Goal: Use online tool/utility: Use online tool/utility

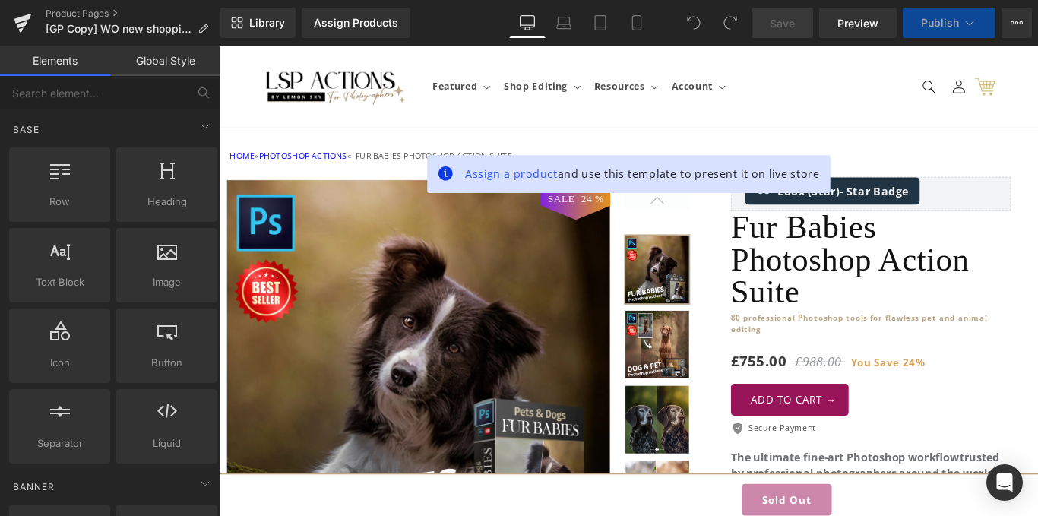
scroll to position [226, 0]
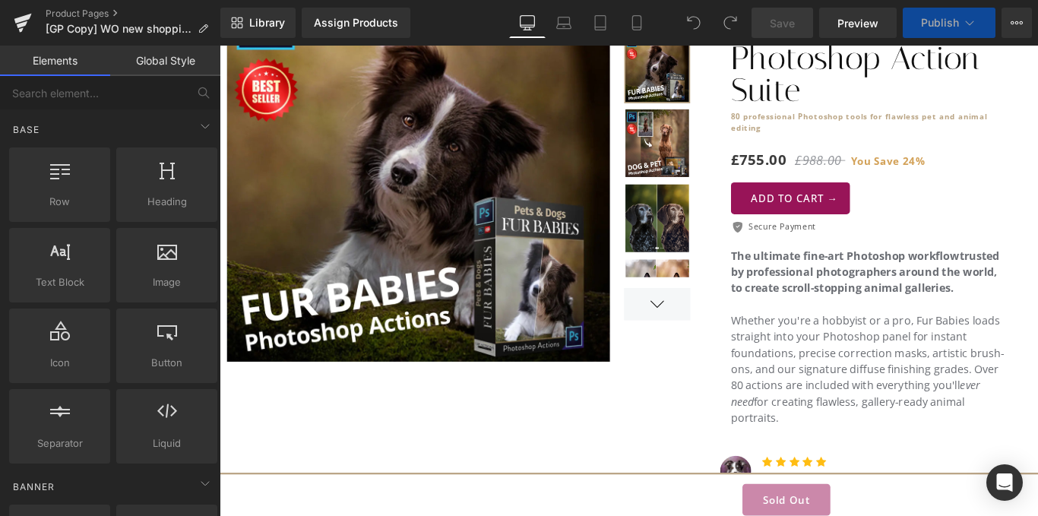
click at [804, 199] on div "ADD TO CART → (P) Cart Button" at bounding box center [951, 217] width 315 height 36
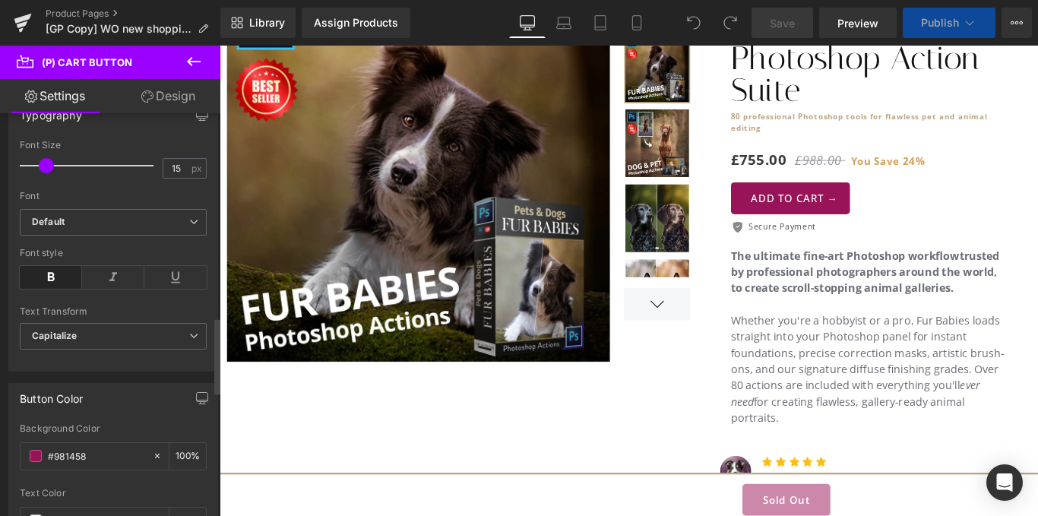
scroll to position [1077, 0]
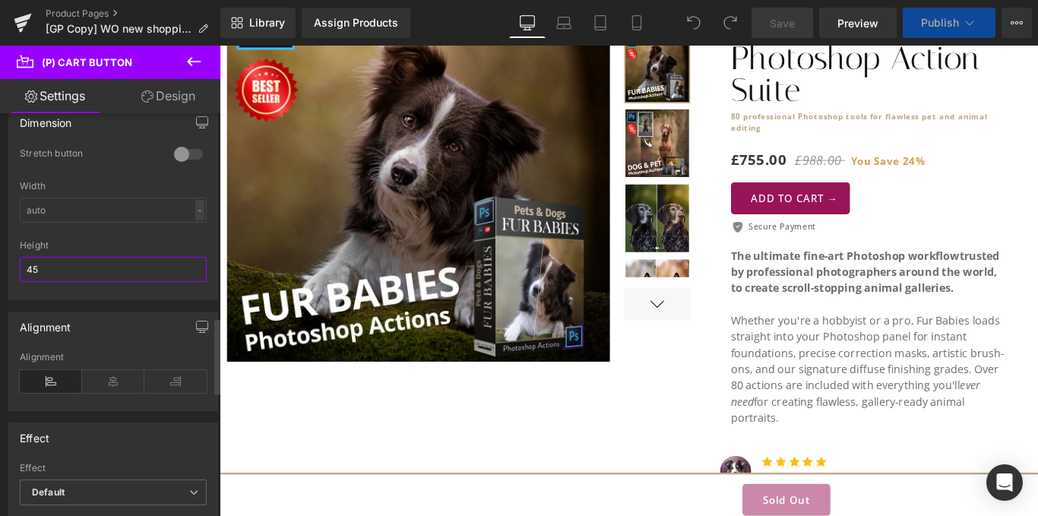
click at [90, 270] on input "45" at bounding box center [113, 269] width 187 height 25
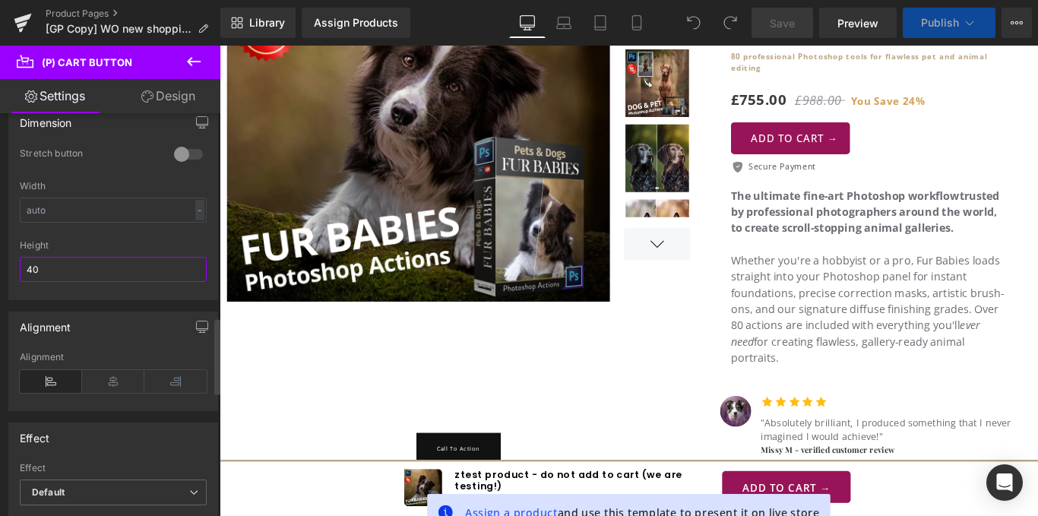
type input "4"
click at [153, 242] on div "Height" at bounding box center [113, 245] width 187 height 11
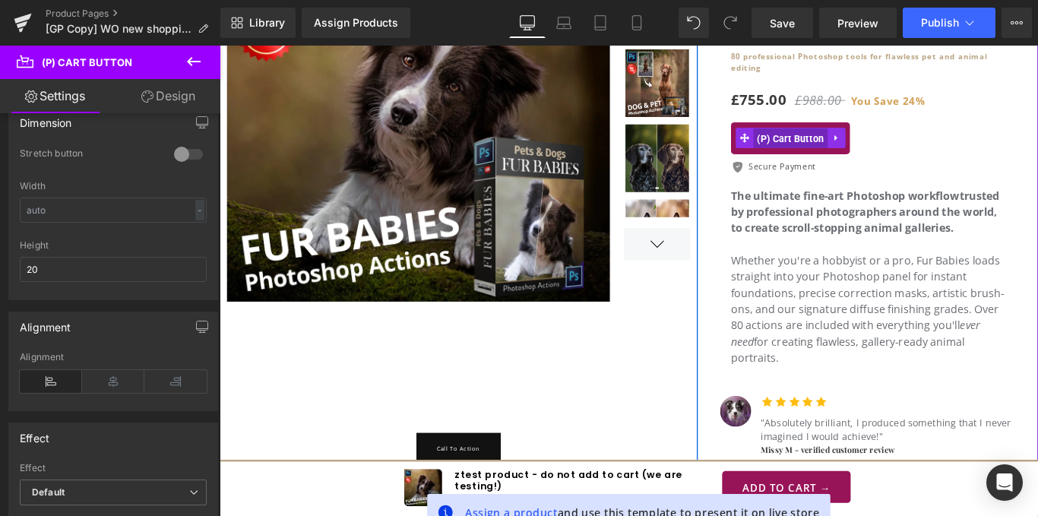
click at [852, 150] on span "(P) Cart Button" at bounding box center [861, 150] width 84 height 23
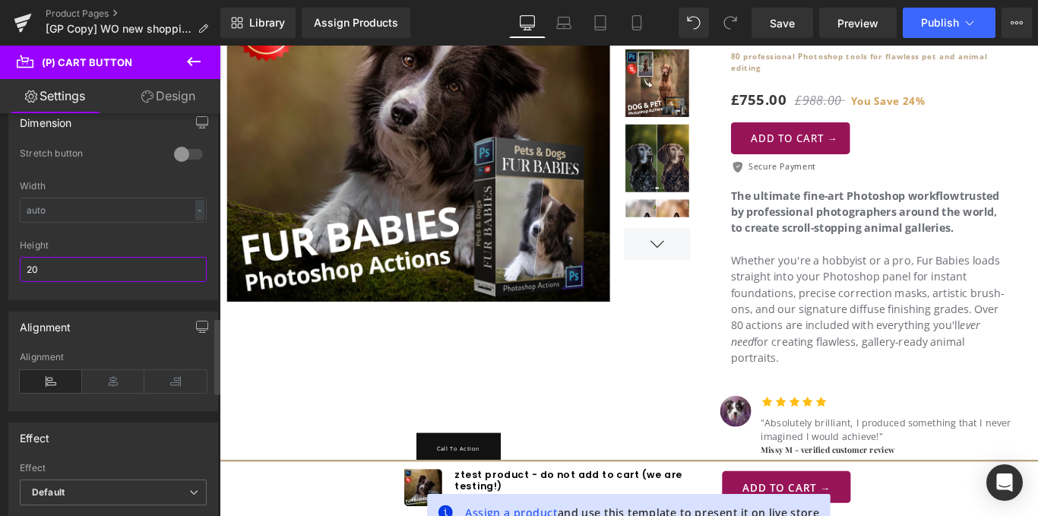
click at [122, 261] on input "20" at bounding box center [113, 269] width 187 height 25
type input "2"
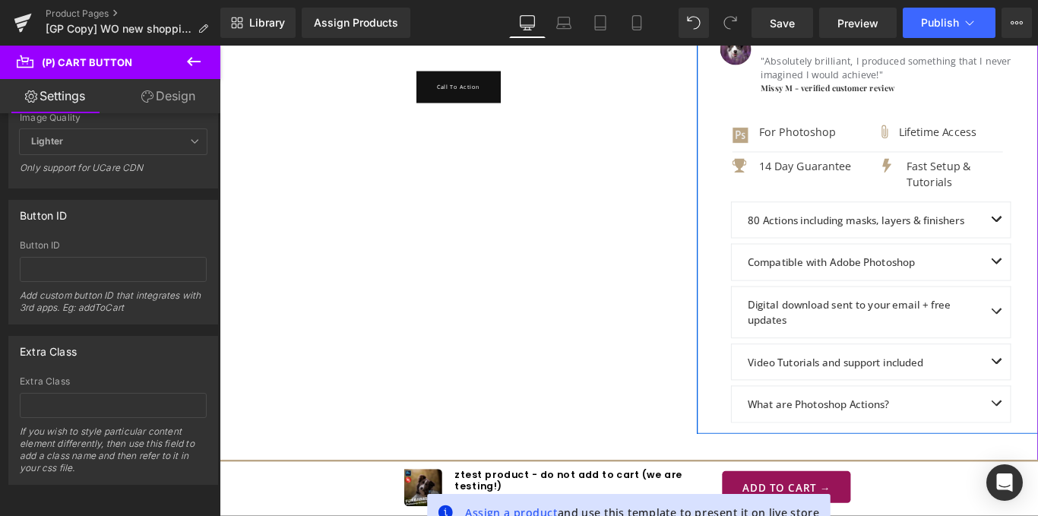
scroll to position [746, 0]
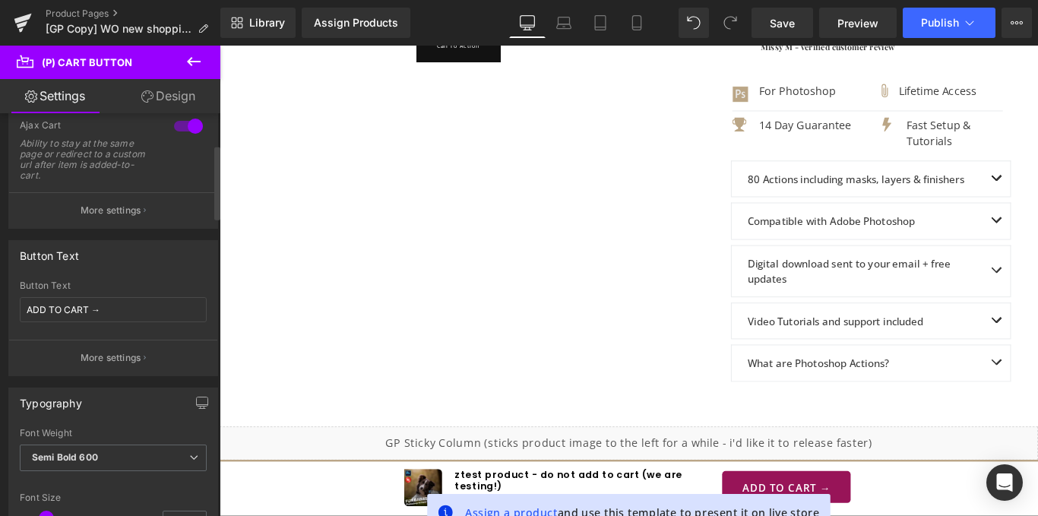
scroll to position [170, 0]
click at [181, 53] on button at bounding box center [193, 62] width 53 height 33
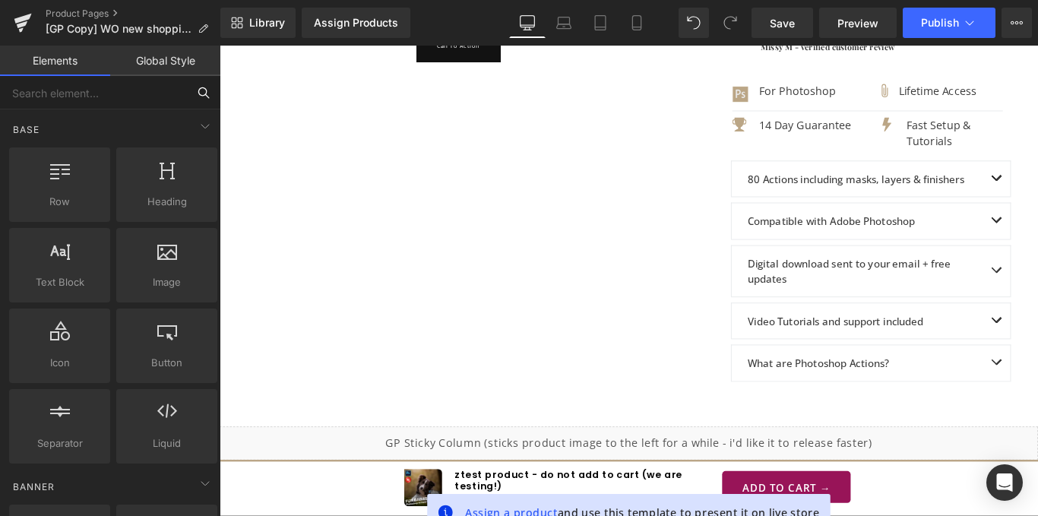
click at [151, 93] on input "text" at bounding box center [93, 92] width 187 height 33
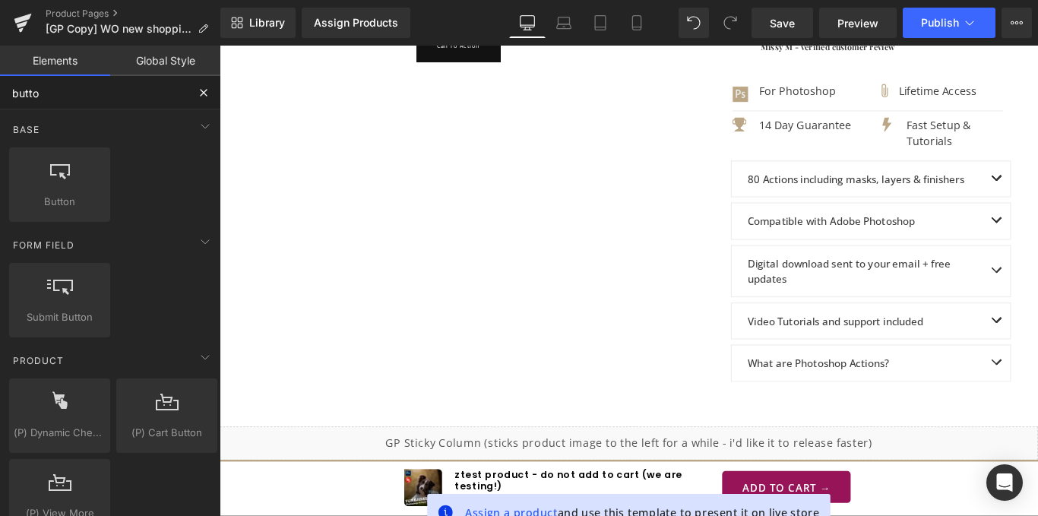
type input "button"
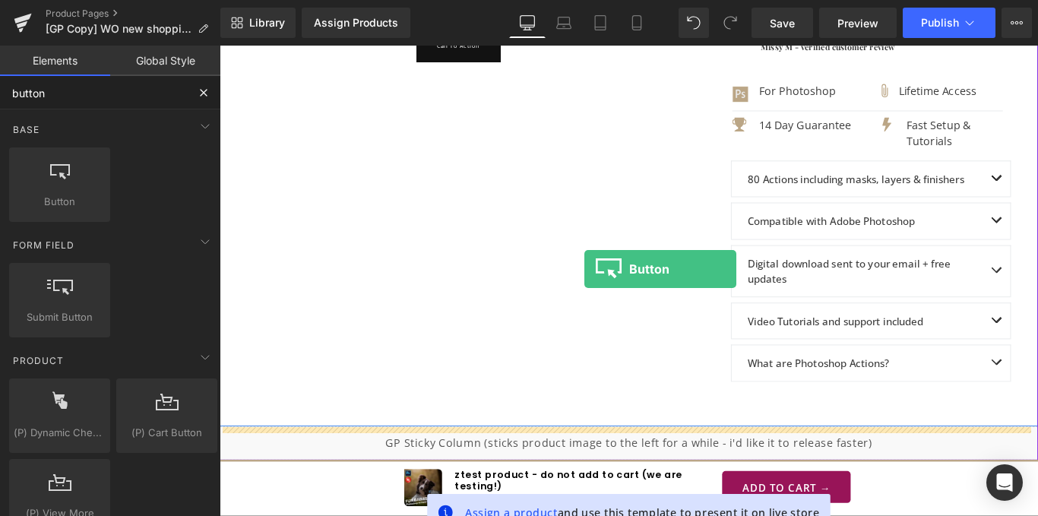
drag, startPoint x: 271, startPoint y: 232, endPoint x: 549, endPoint y: 318, distance: 291.3
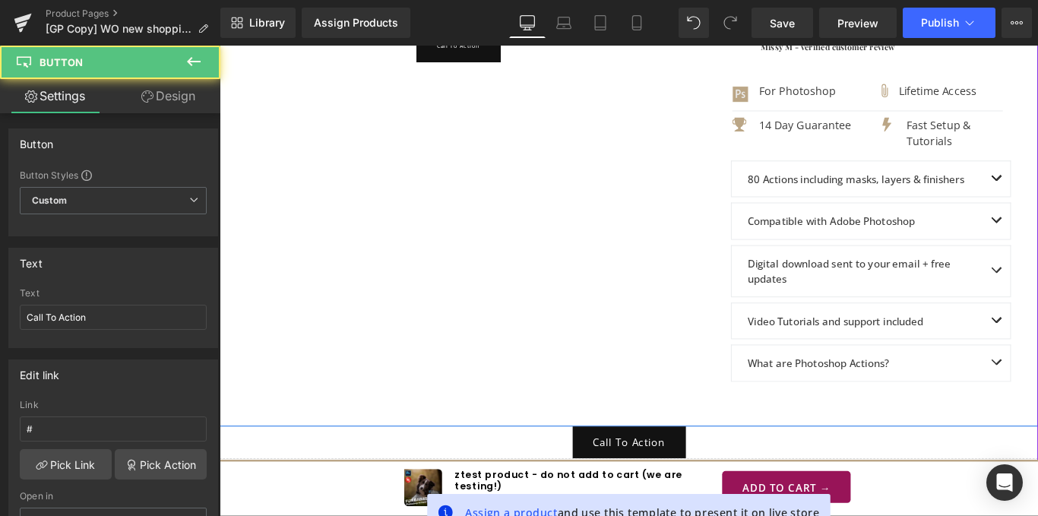
scroll to position [859, 0]
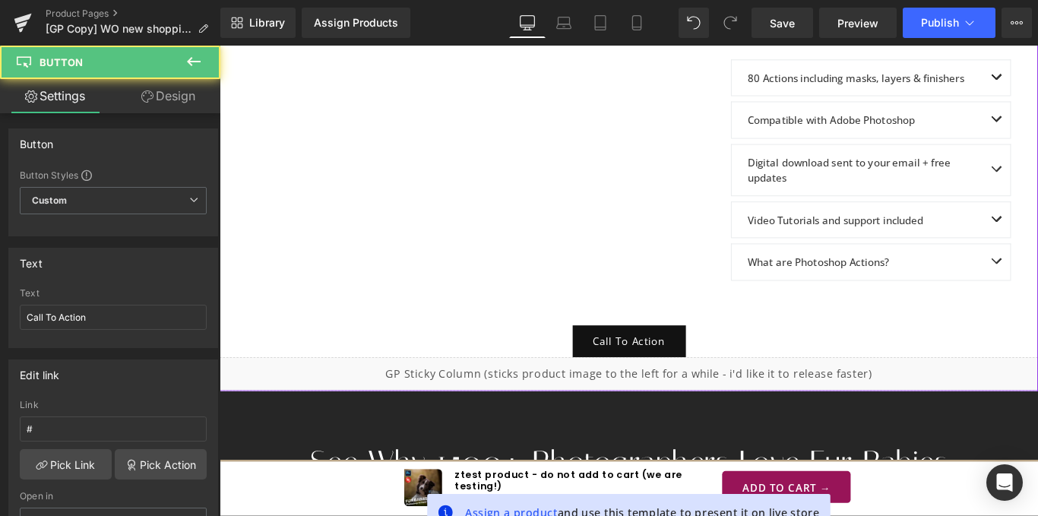
click at [628, 367] on link "Call To Action" at bounding box center [679, 378] width 127 height 36
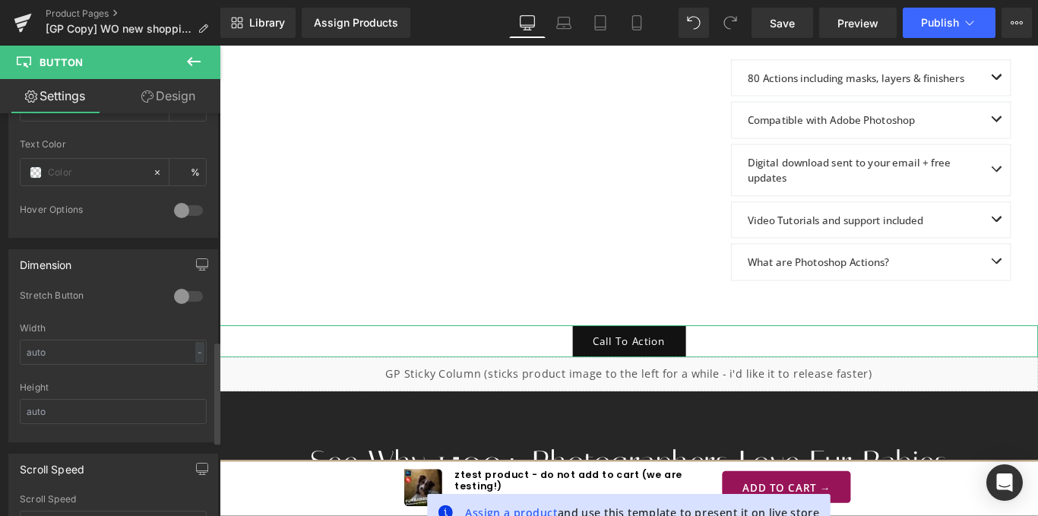
scroll to position [898, 0]
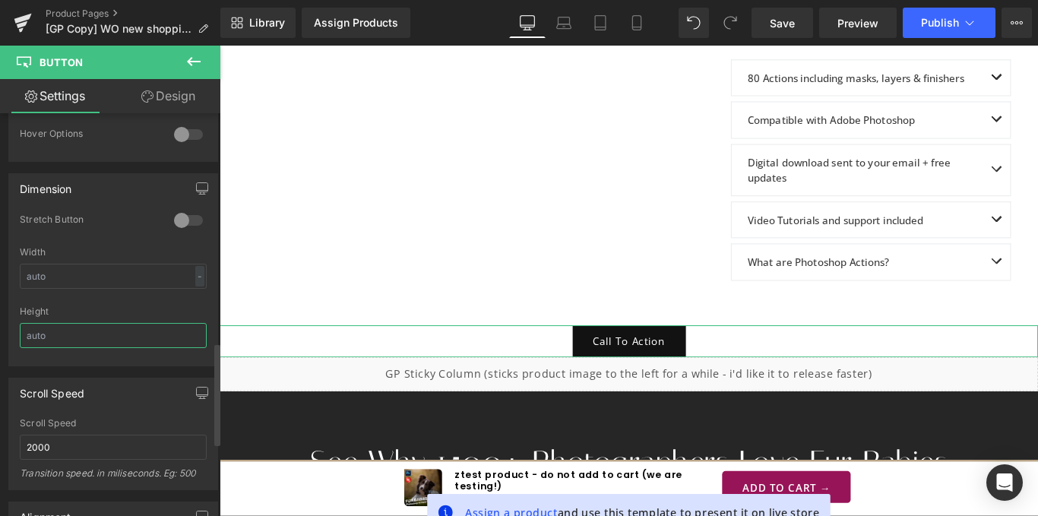
click at [63, 331] on input "text" at bounding box center [113, 335] width 187 height 25
type input "2"
type input "4"
type input "1"
type input "20"
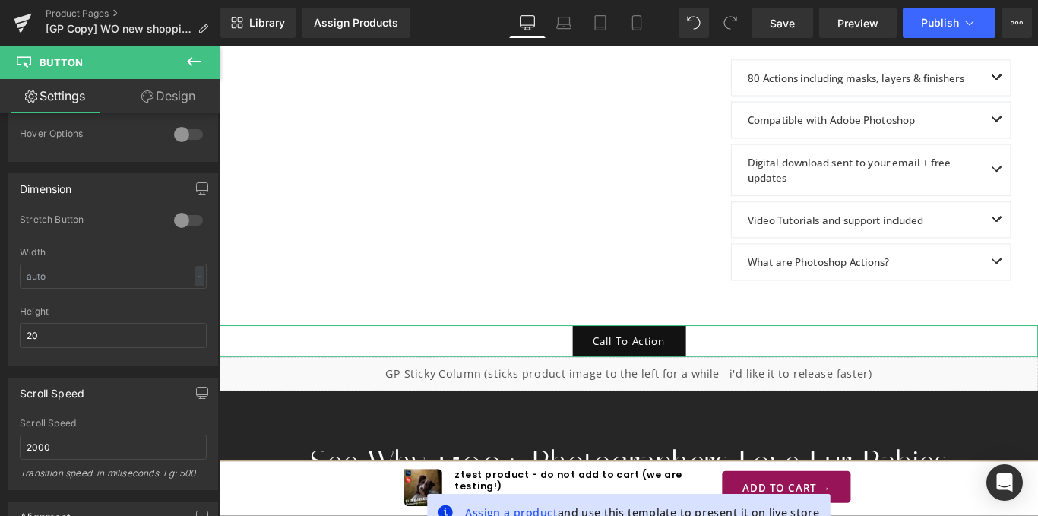
click at [150, 109] on link "Design" at bounding box center [168, 96] width 110 height 34
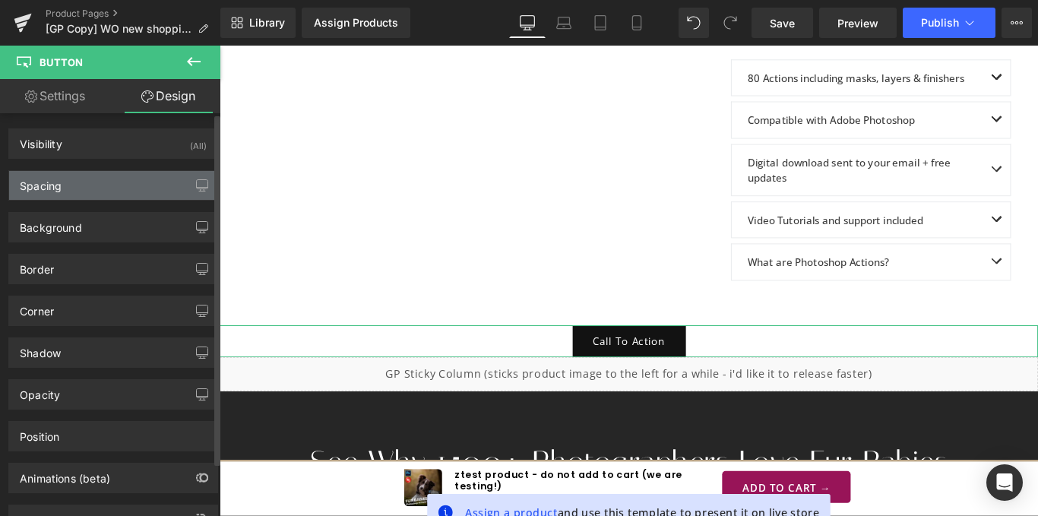
click at [83, 186] on div "Spacing" at bounding box center [113, 185] width 208 height 29
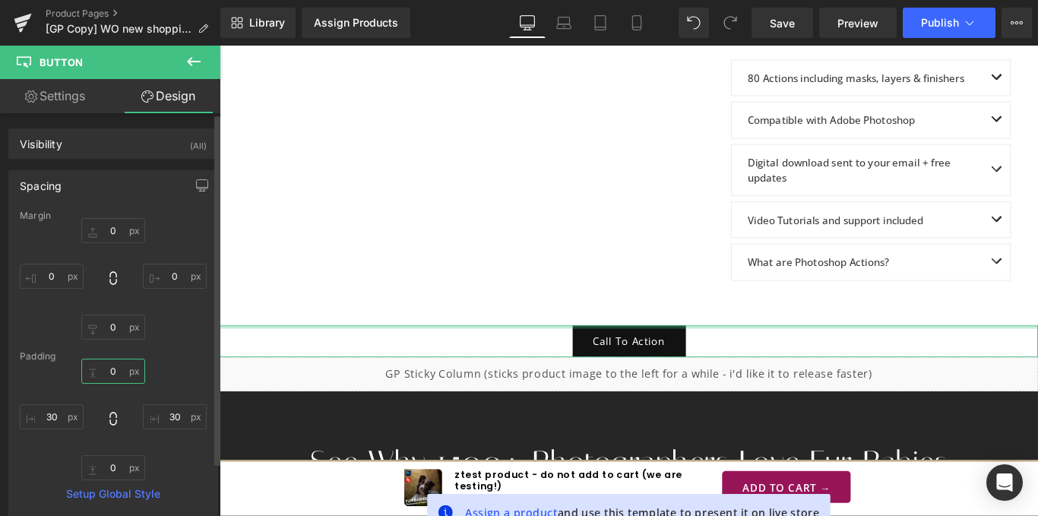
click at [119, 380] on input "text" at bounding box center [113, 371] width 64 height 25
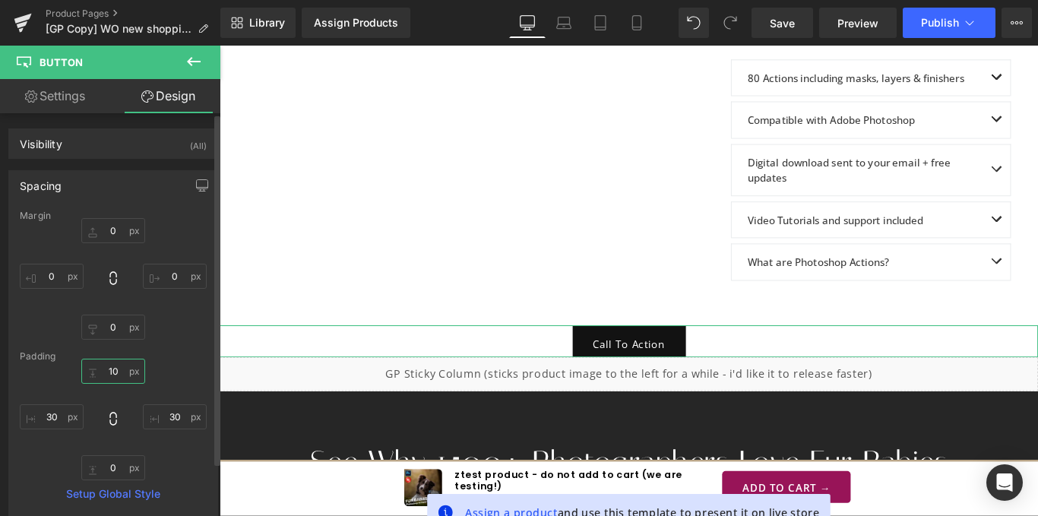
type input "1"
click at [111, 223] on input "text" at bounding box center [113, 230] width 64 height 25
type input "0"
click at [124, 369] on input "text" at bounding box center [113, 371] width 64 height 25
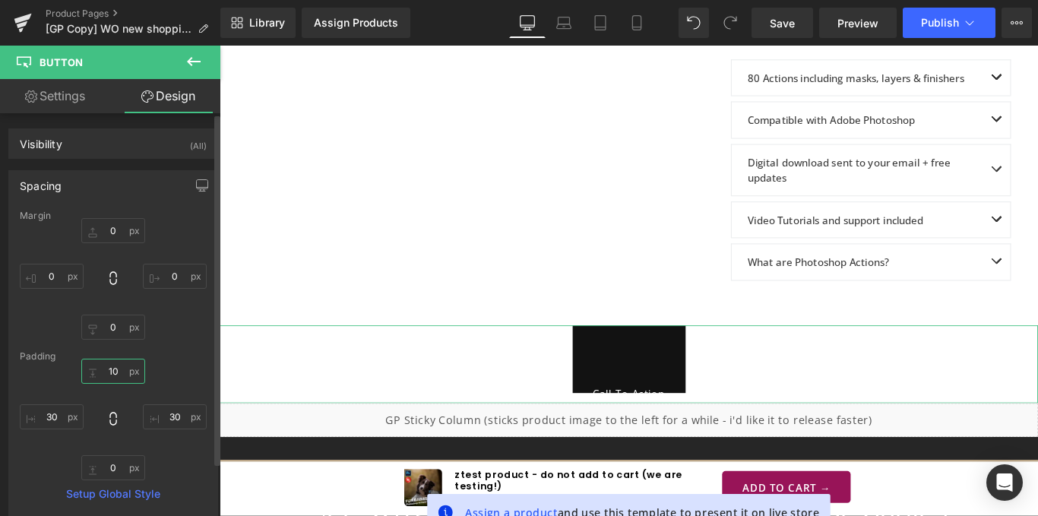
type input "1"
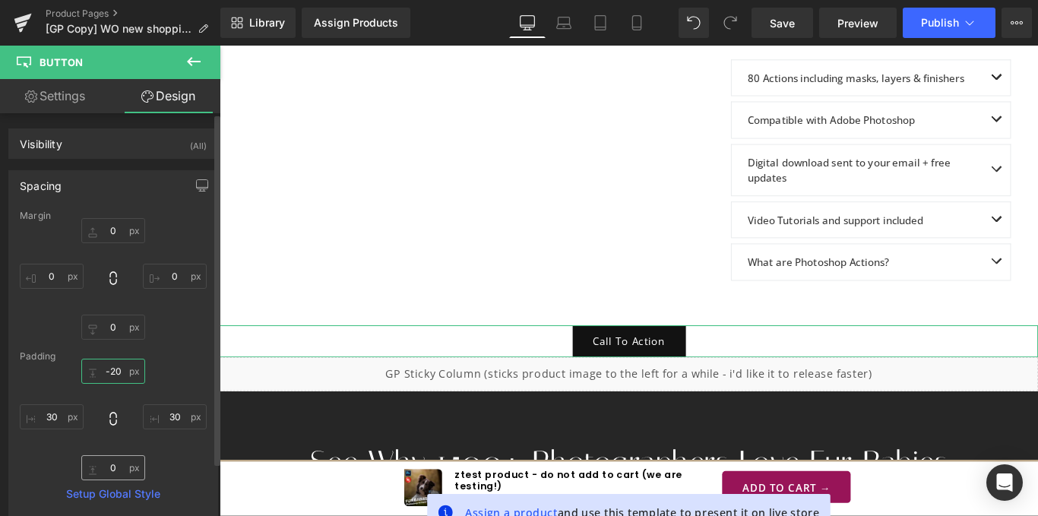
type input "-20"
click at [119, 473] on input "text" at bounding box center [113, 467] width 64 height 25
click at [115, 469] on input "-20" at bounding box center [113, 467] width 64 height 25
type input "-"
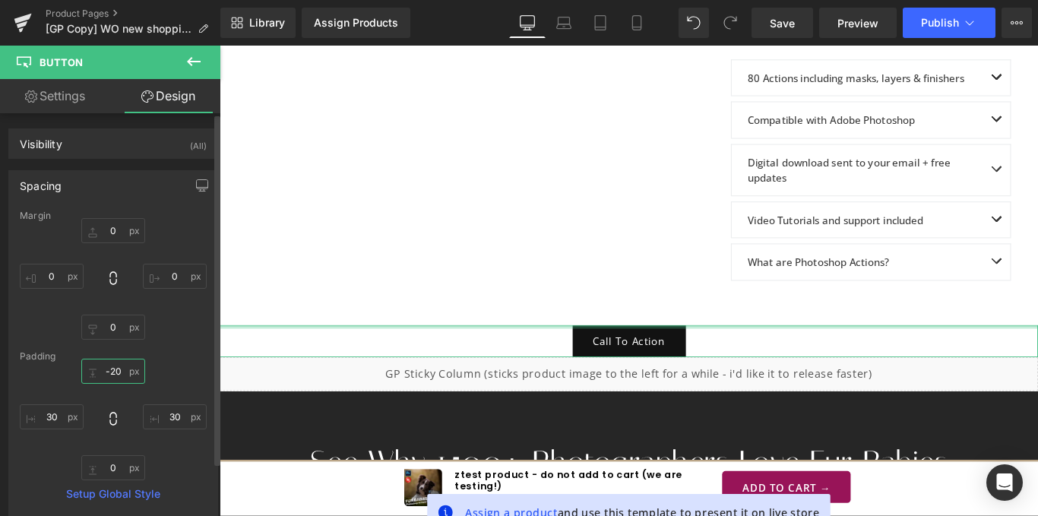
click at [115, 366] on input "-20" at bounding box center [113, 371] width 64 height 25
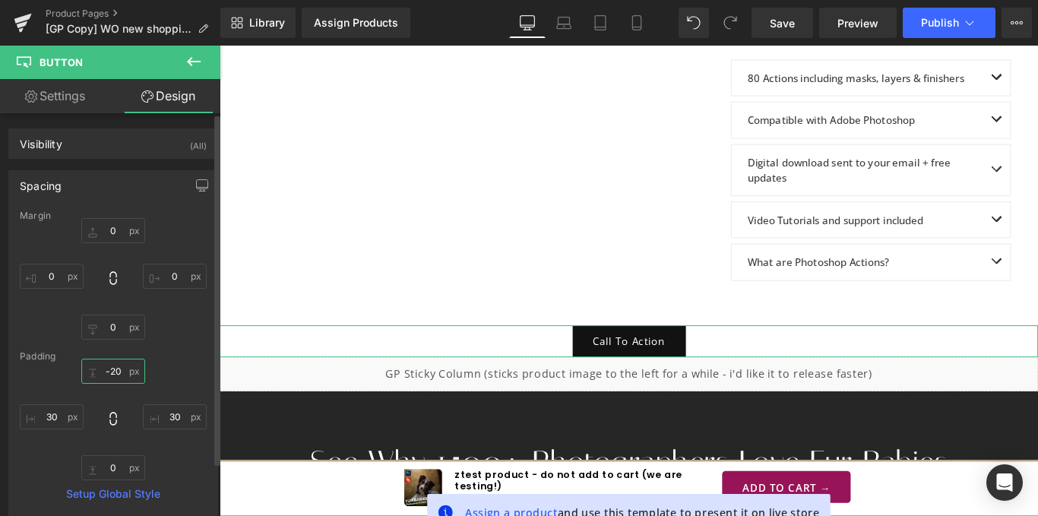
click at [115, 366] on input "-20" at bounding box center [113, 371] width 64 height 25
type input "-"
click at [115, 366] on input "-" at bounding box center [113, 371] width 64 height 25
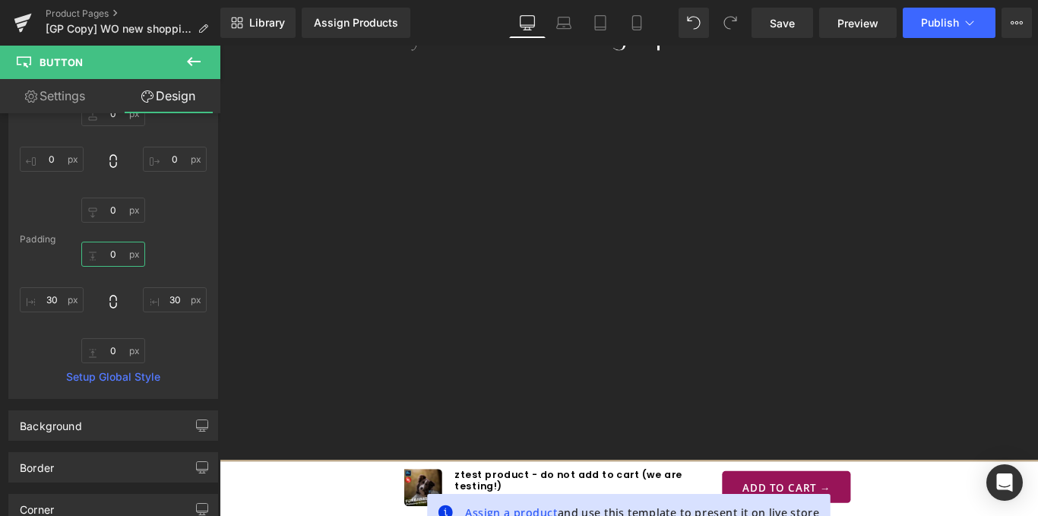
scroll to position [62, 0]
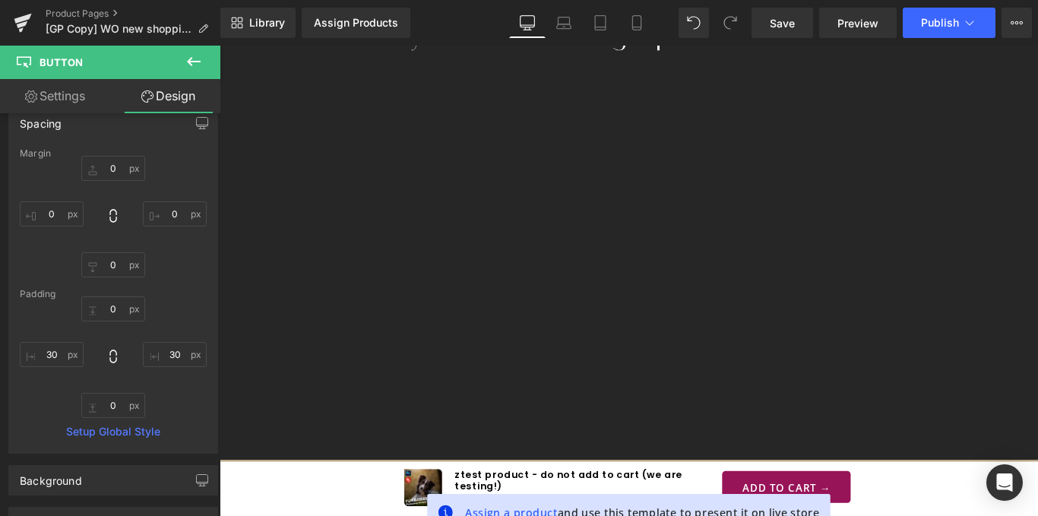
click at [62, 87] on link "Settings" at bounding box center [55, 96] width 110 height 34
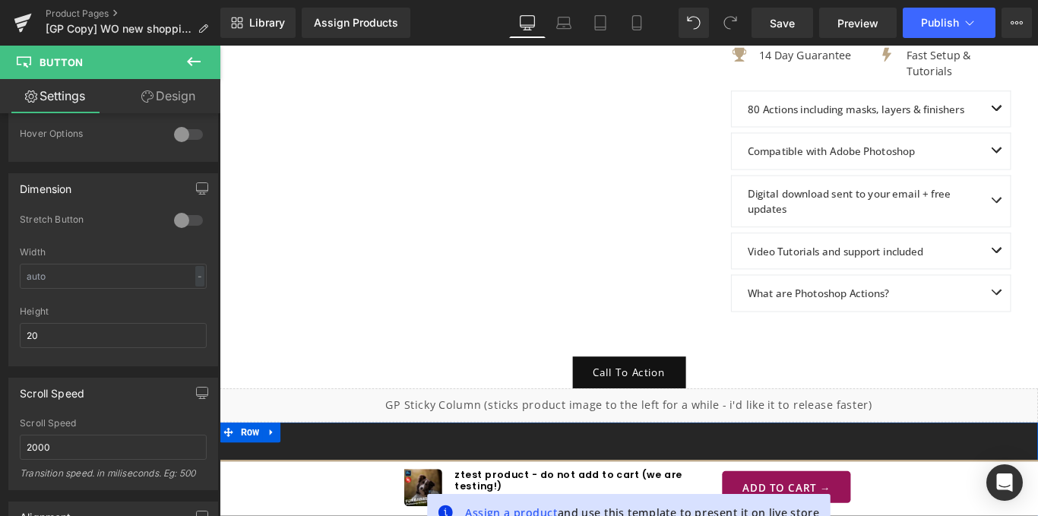
scroll to position [814, 0]
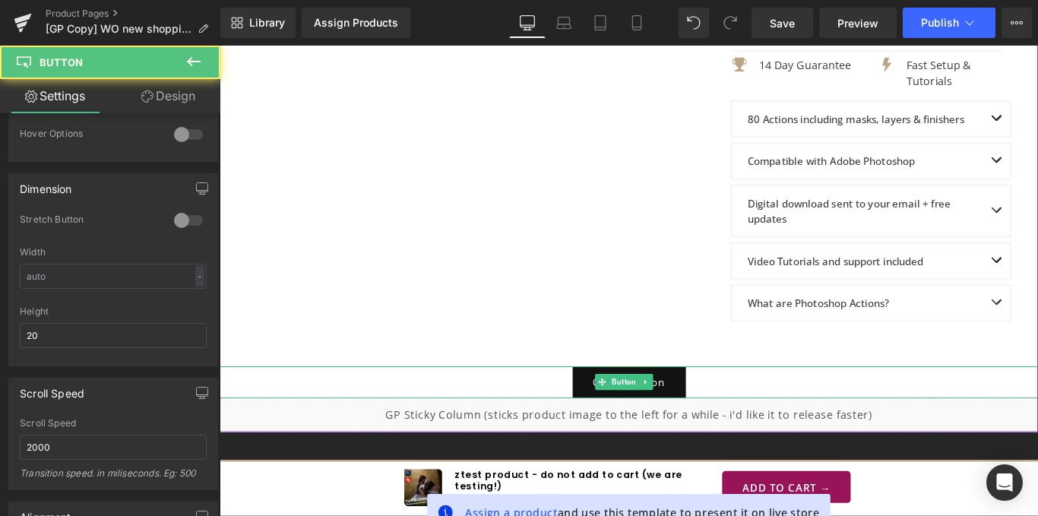
click at [618, 423] on link "Call To Action" at bounding box center [679, 424] width 127 height 36
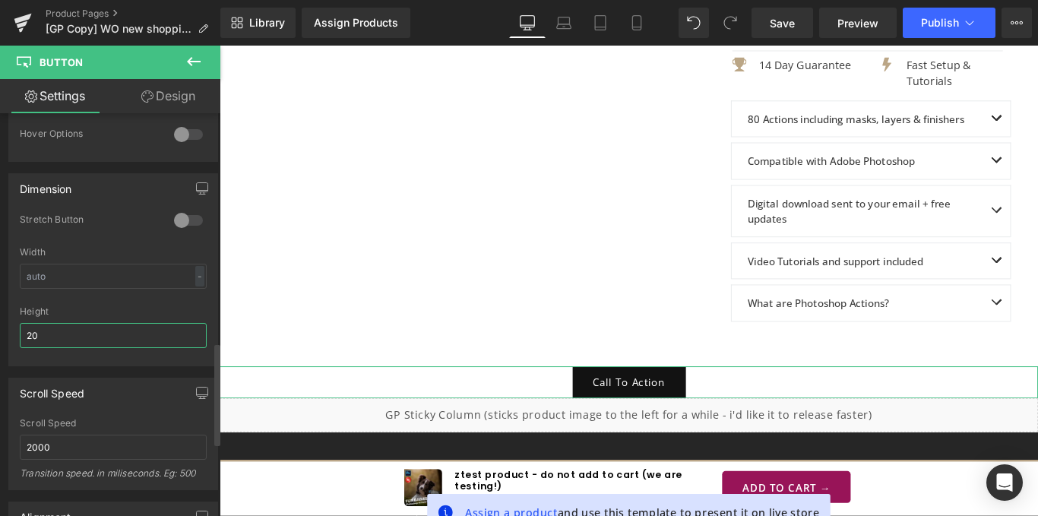
click at [102, 340] on input "20" at bounding box center [113, 335] width 187 height 25
type input "2"
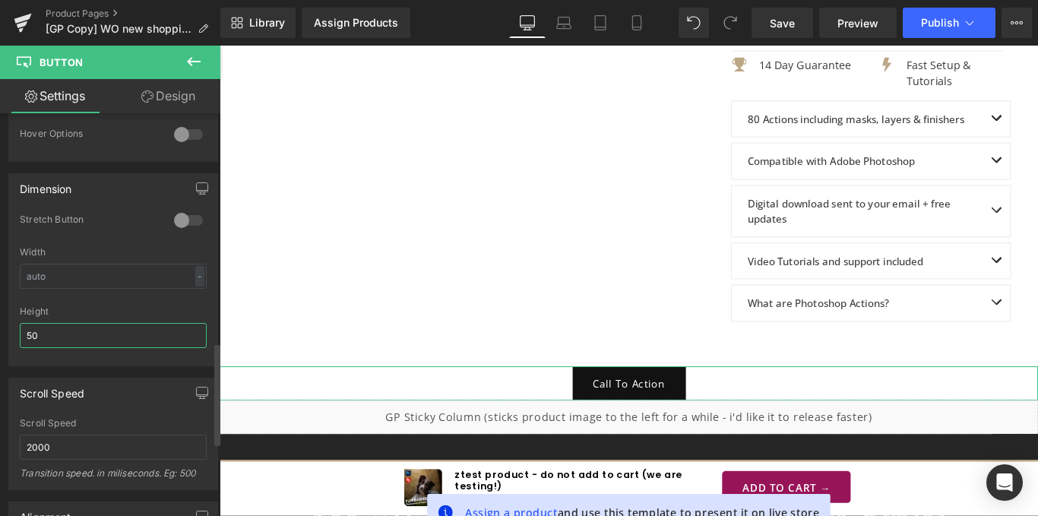
type input "5"
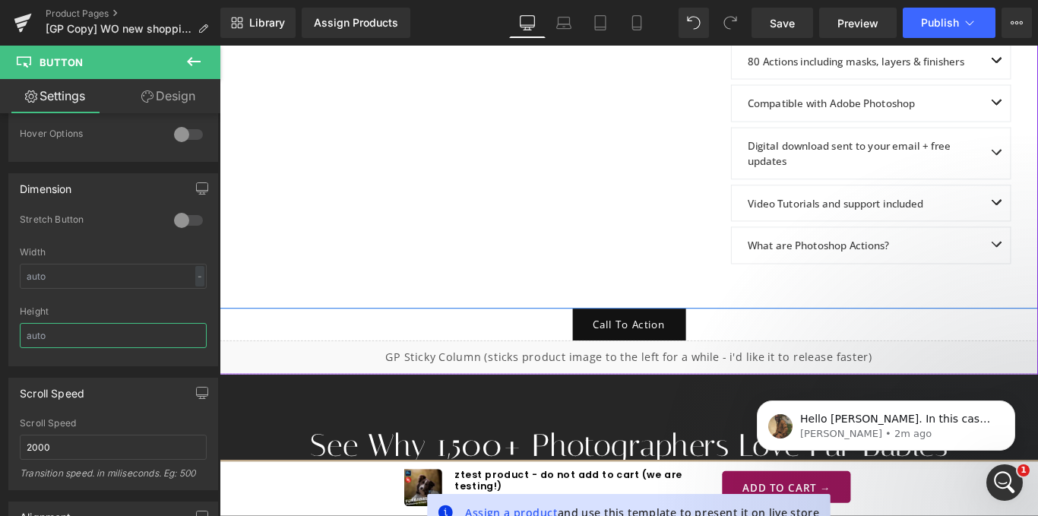
scroll to position [881, 0]
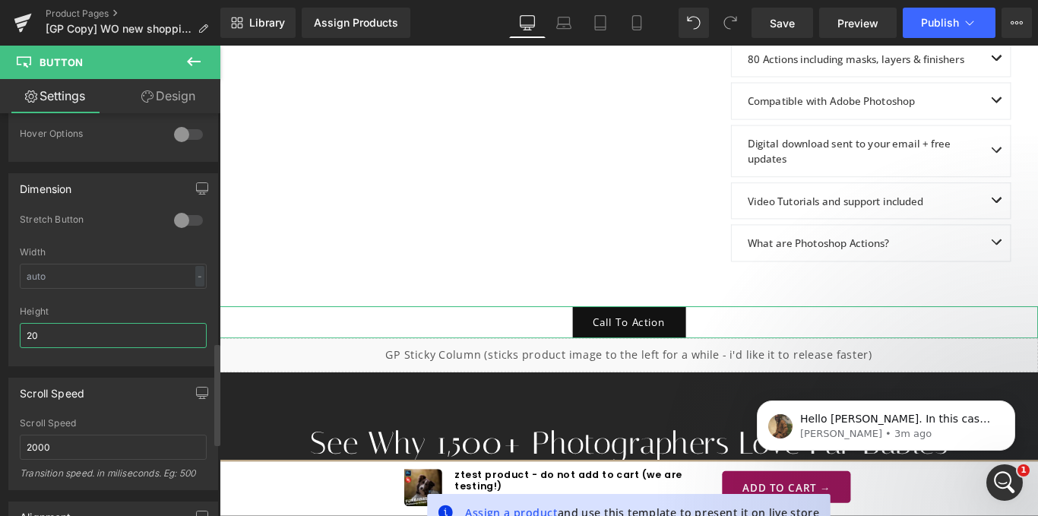
type input "2"
type input "4"
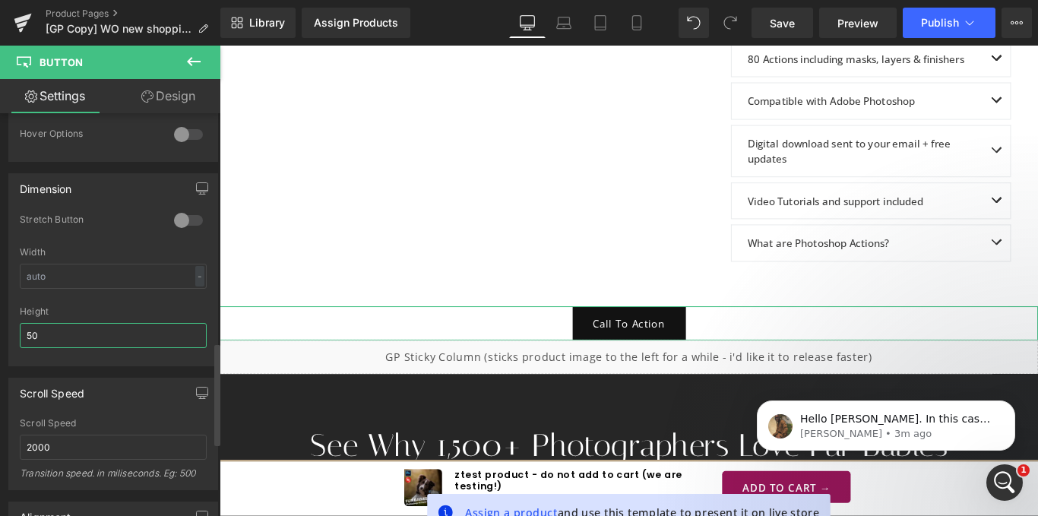
type input "5"
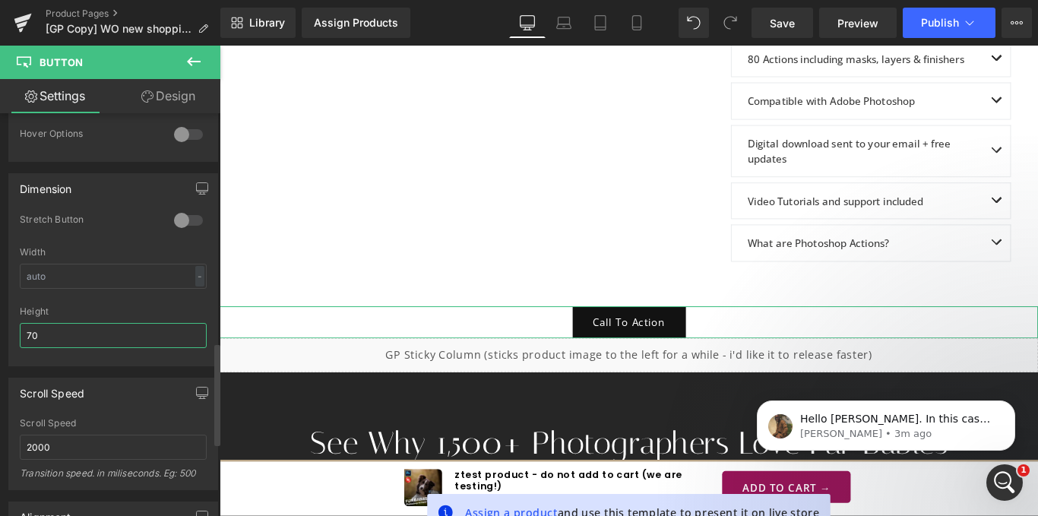
type input "7"
type input "0"
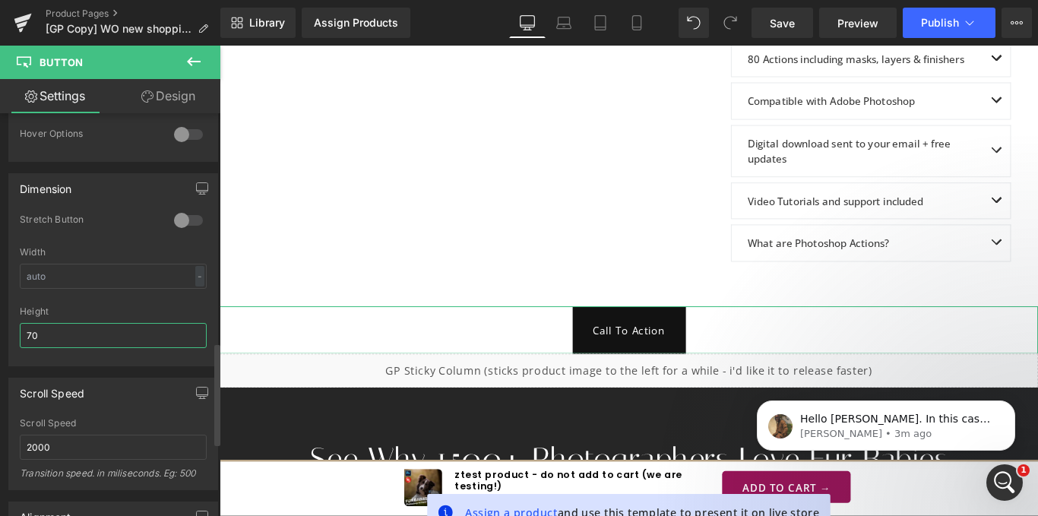
type input "7"
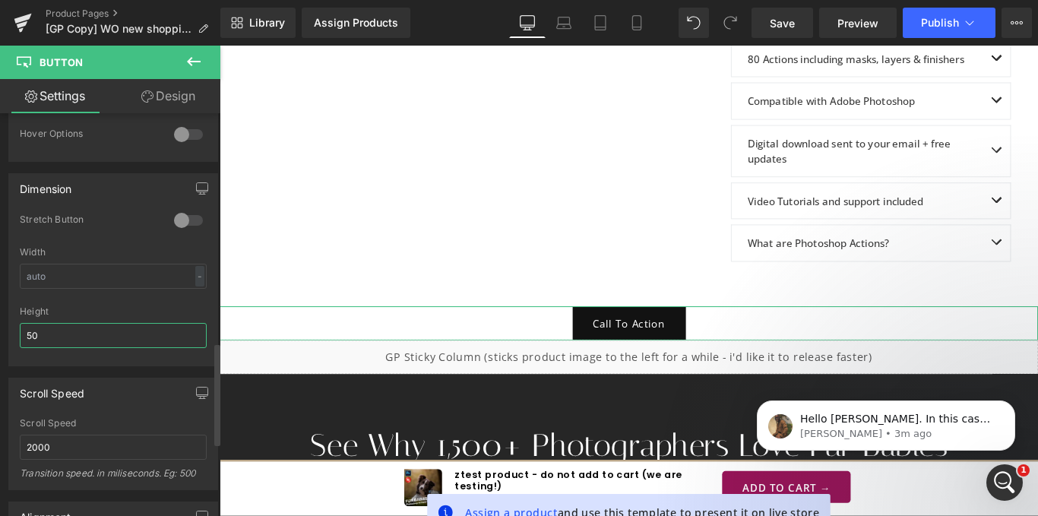
type input "5"
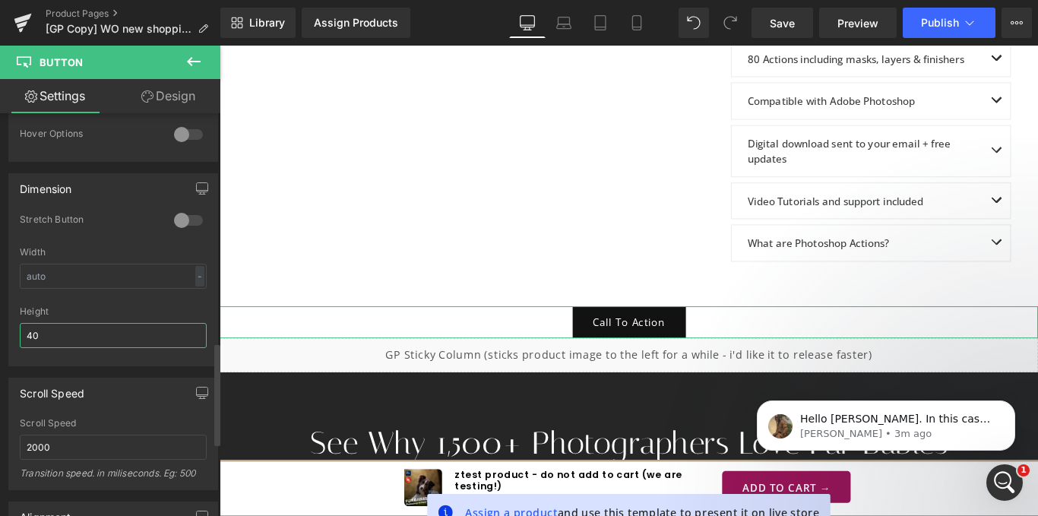
type input "4"
type input "3"
type input "2"
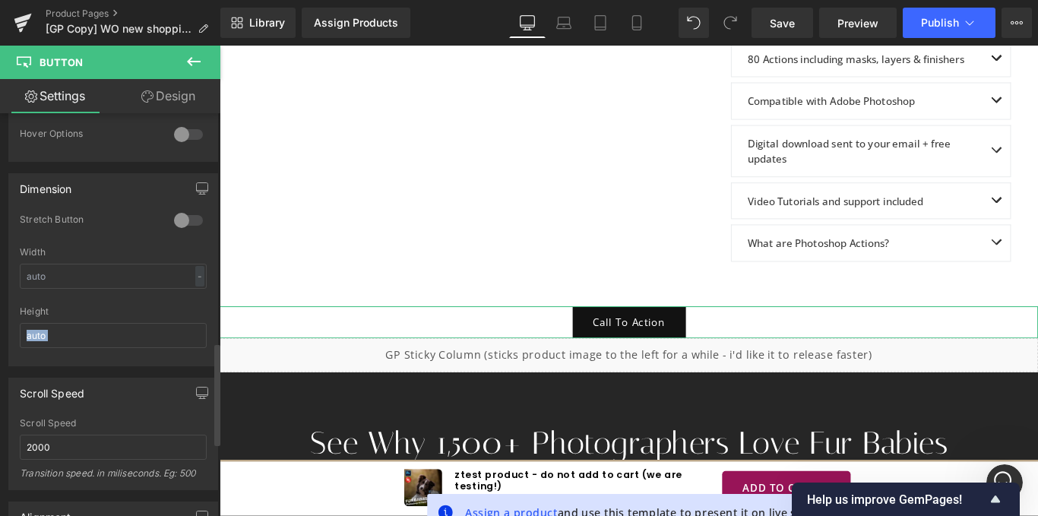
drag, startPoint x: 106, startPoint y: 318, endPoint x: 63, endPoint y: 368, distance: 66.3
click at [70, 339] on input "text" at bounding box center [113, 335] width 187 height 25
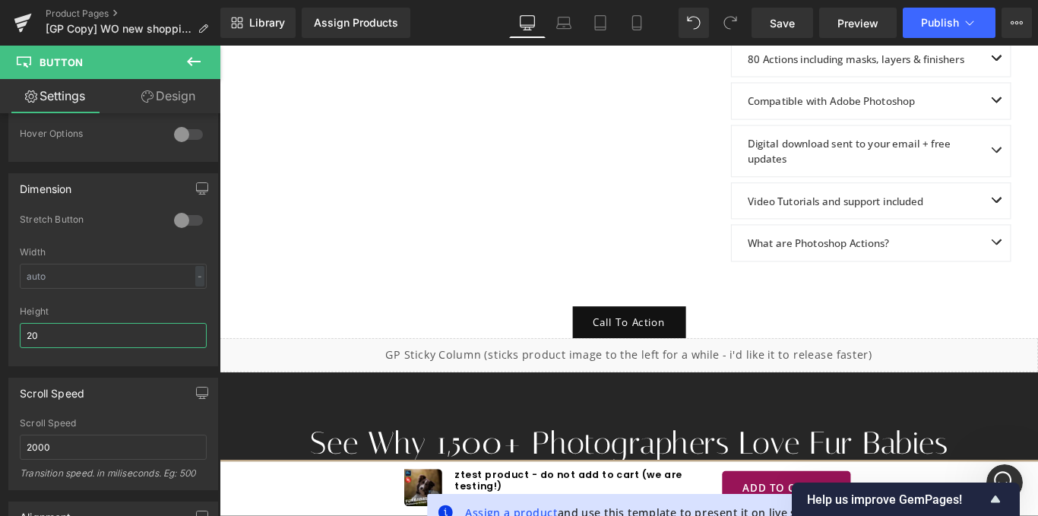
type input "20"
